Goal: Task Accomplishment & Management: Complete application form

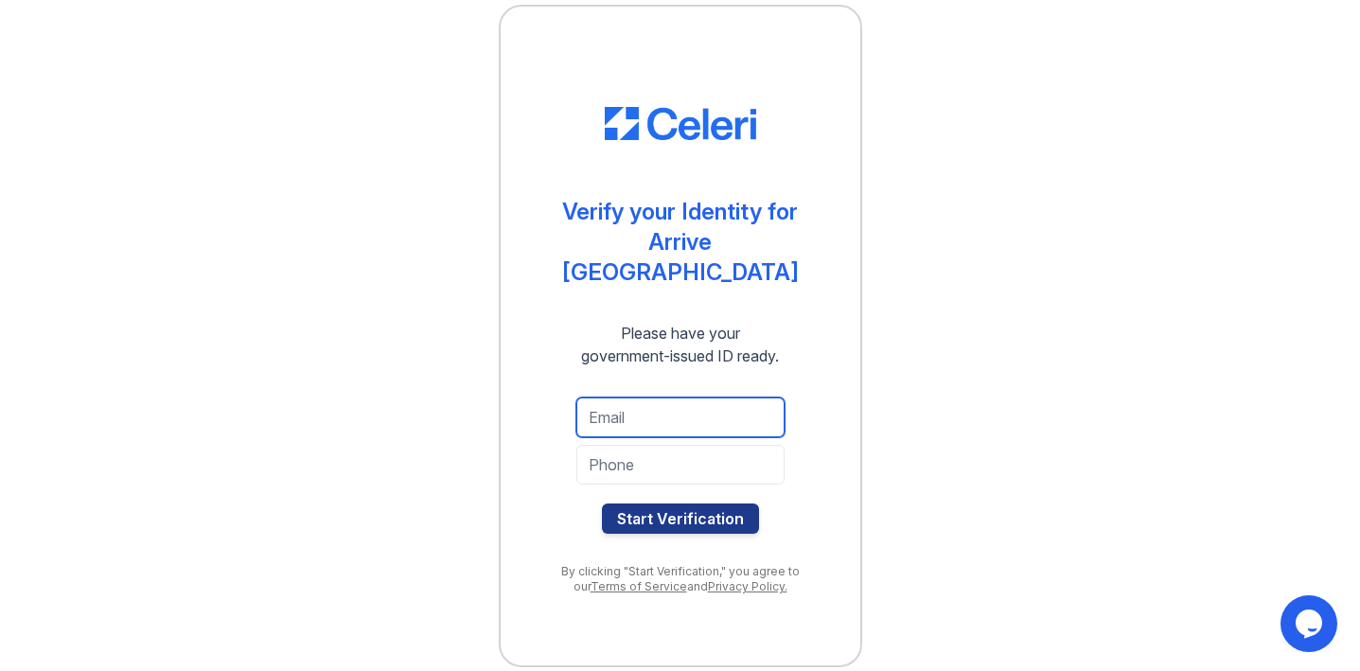
click at [671, 397] on input "email" at bounding box center [680, 417] width 208 height 40
type input "Julia72402@gmail.com"
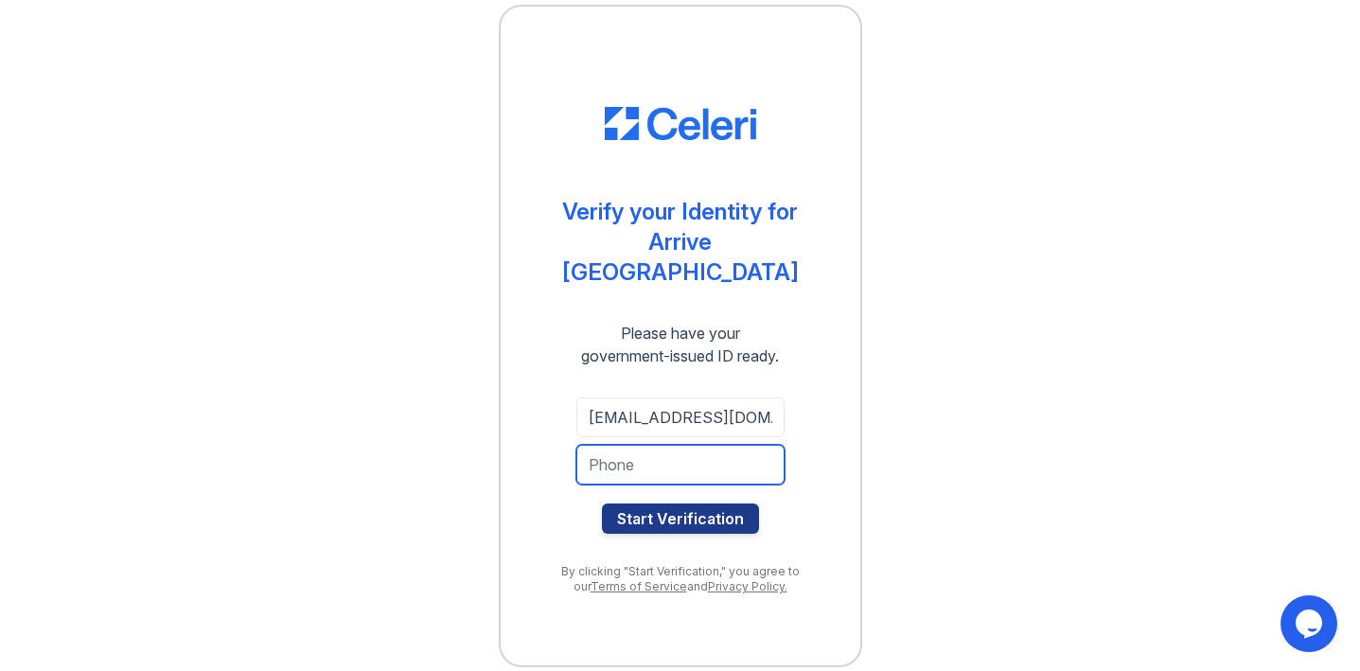
click at [598, 445] on input "tel" at bounding box center [680, 465] width 208 height 40
type input "301-712-7116"
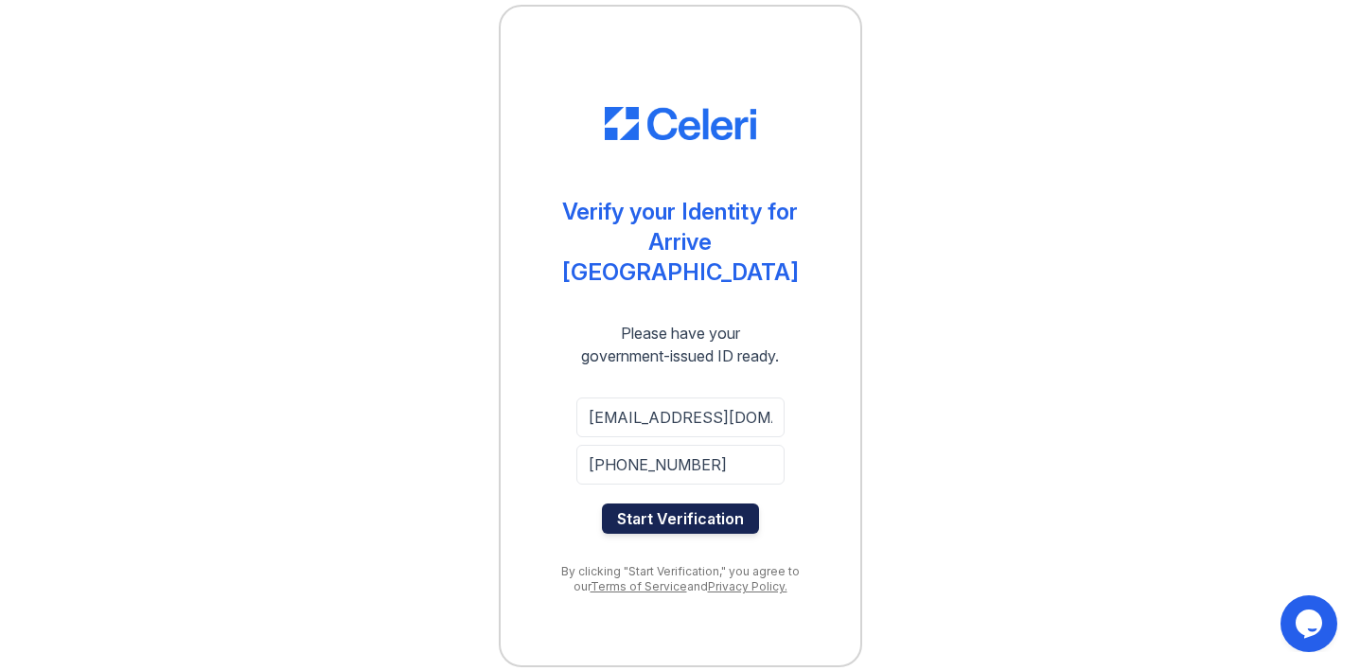
click at [693, 515] on button "Start Verification" at bounding box center [680, 518] width 157 height 30
